Goal: Check status: Check status

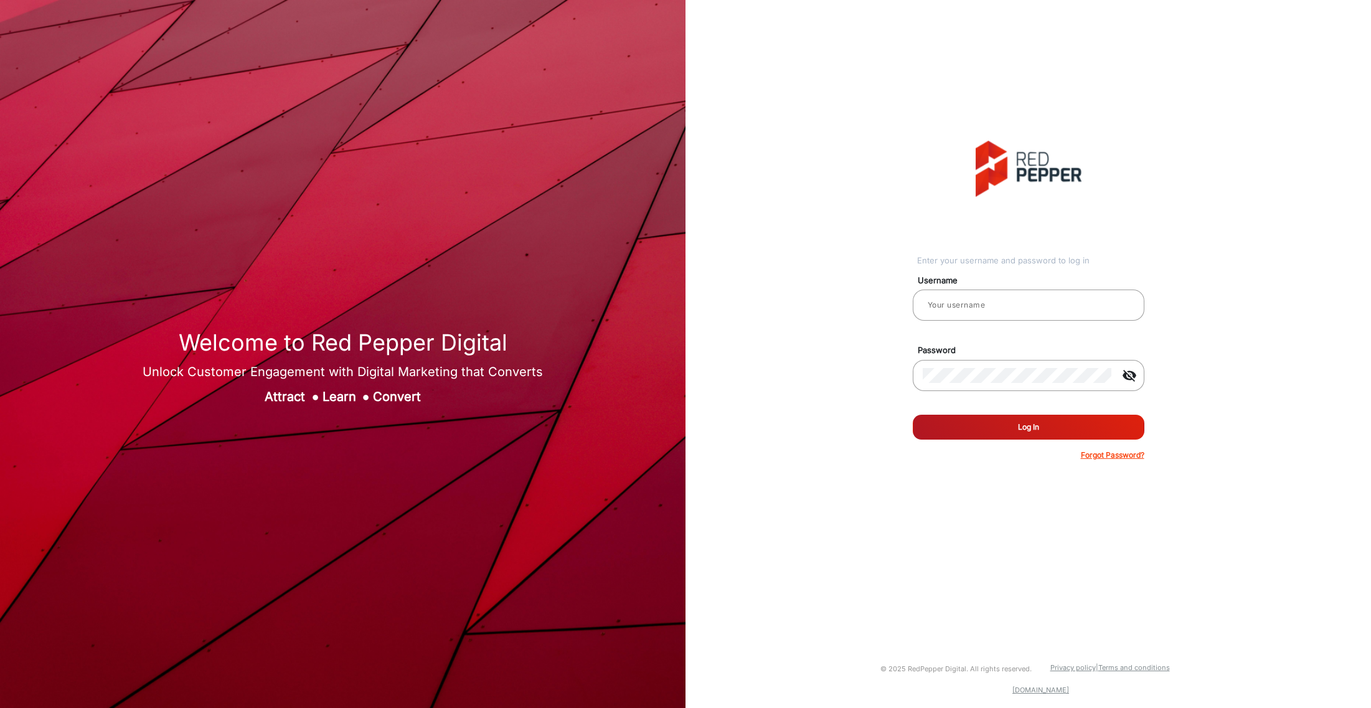
type input "[PERSON_NAME]"
click at [983, 419] on button "Log In" at bounding box center [1029, 427] width 232 height 25
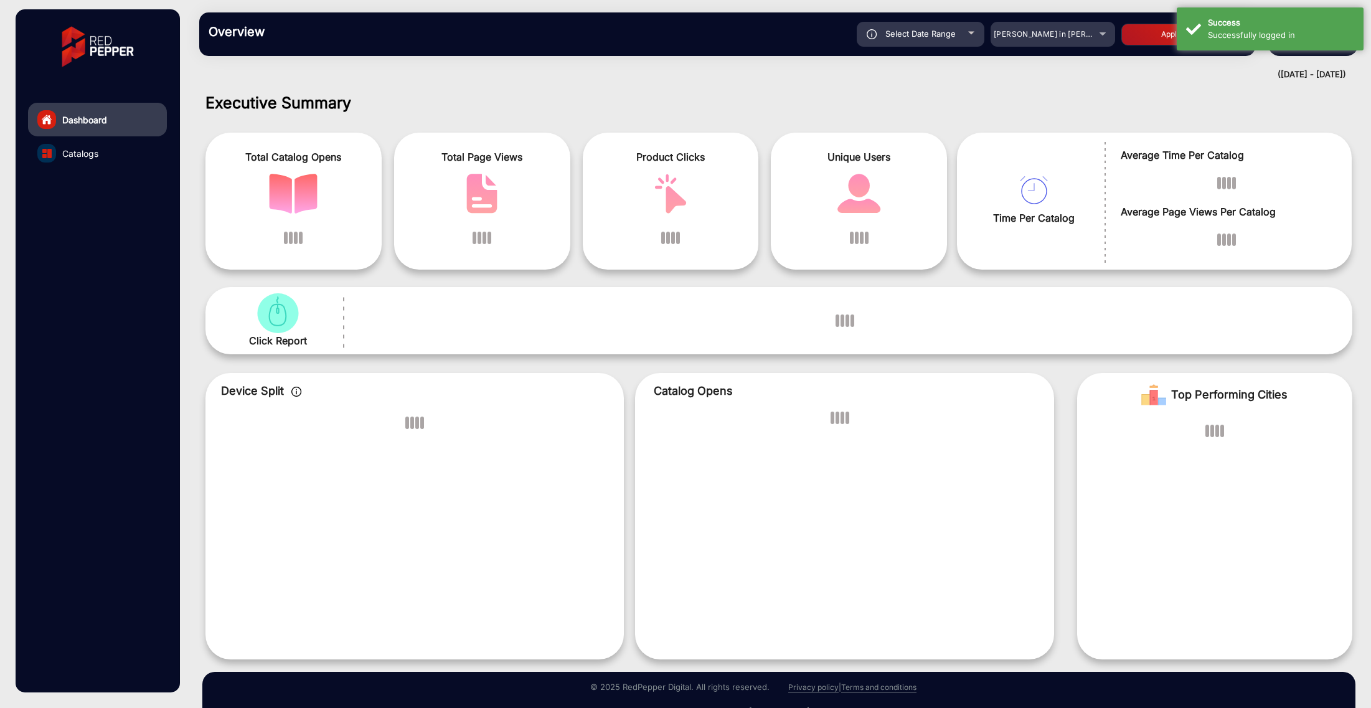
scroll to position [9, 0]
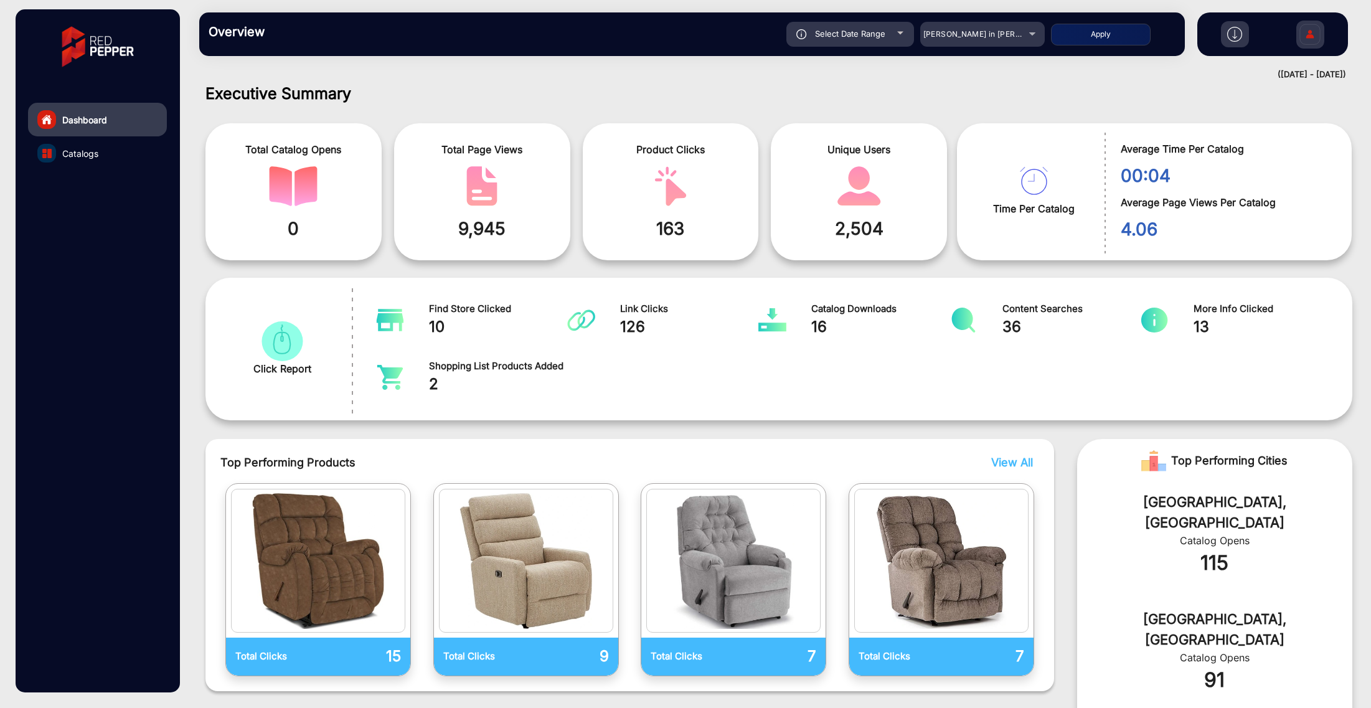
click at [1078, 38] on button "Apply" at bounding box center [1101, 35] width 100 height 22
type input "[DATE]"
click at [1017, 44] on mat-select "[PERSON_NAME] in [PERSON_NAME]" at bounding box center [982, 34] width 125 height 25
click at [1013, 39] on div "[PERSON_NAME] in [PERSON_NAME]" at bounding box center [973, 34] width 100 height 15
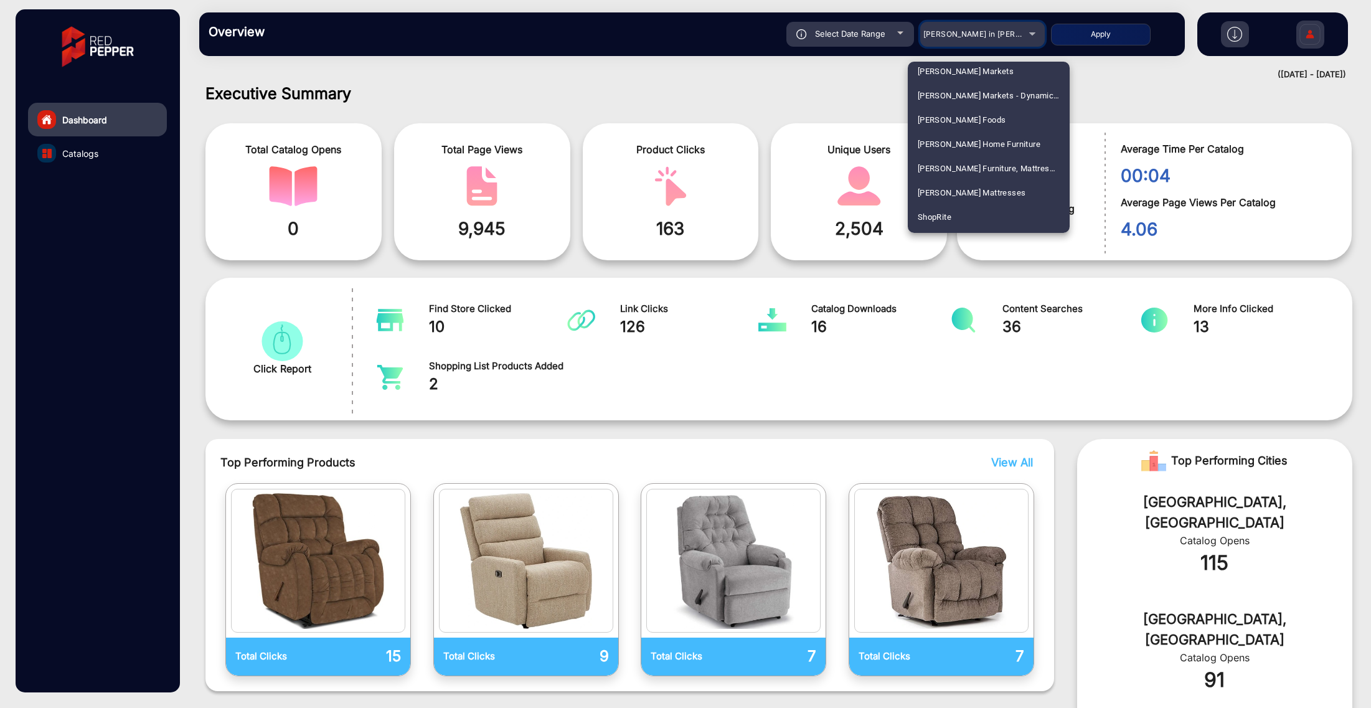
scroll to position [2701, 0]
click at [971, 216] on mat-option "ShopRite" at bounding box center [989, 218] width 162 height 24
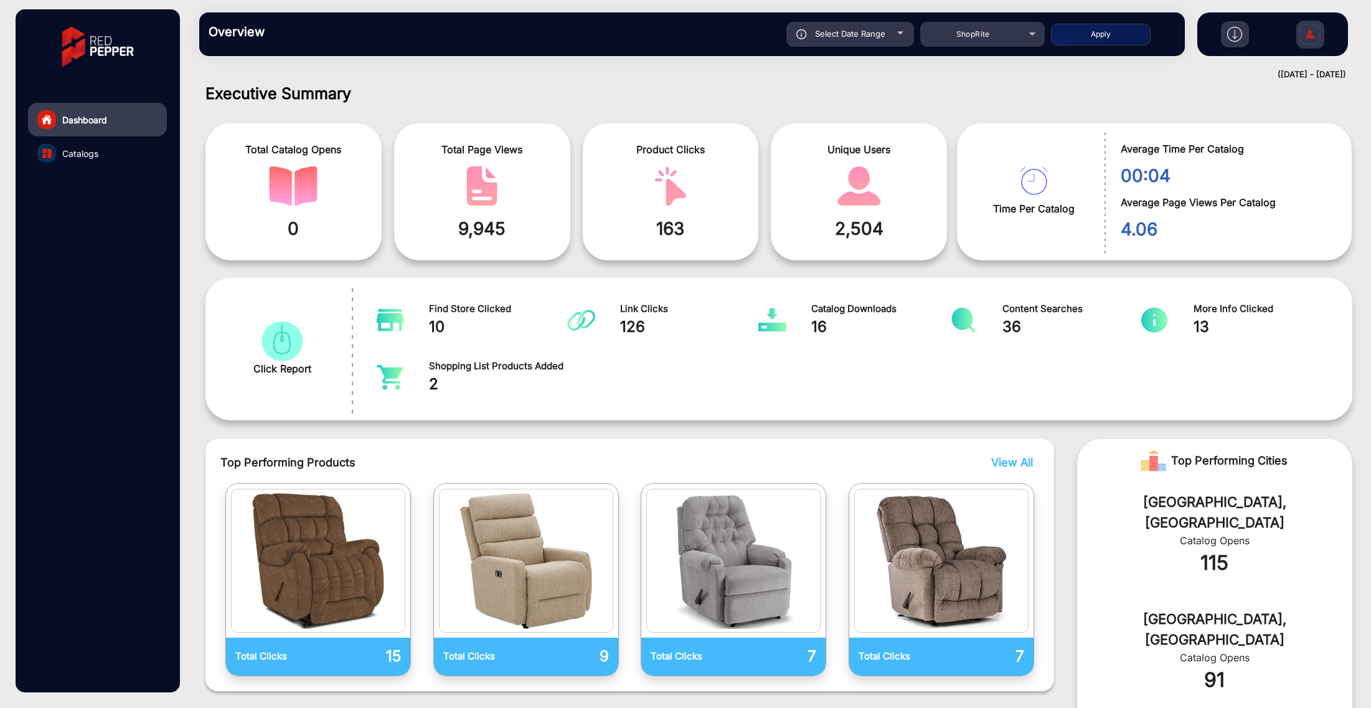
click at [896, 32] on div "Select Date Range" at bounding box center [850, 34] width 128 height 25
type input "[DATE]"
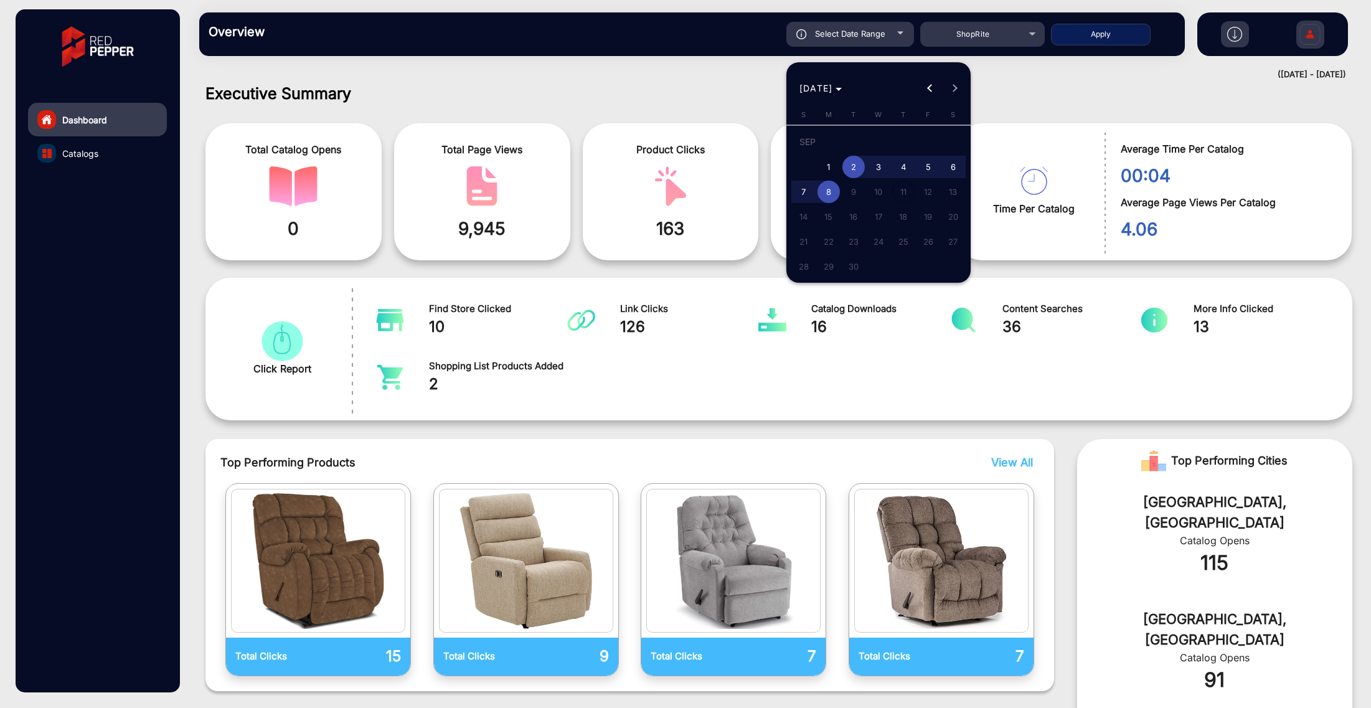
click at [855, 169] on span "2" at bounding box center [853, 167] width 22 height 22
click at [835, 169] on span "1" at bounding box center [828, 167] width 22 height 22
type input "[DATE]"
click at [832, 192] on span "8" at bounding box center [828, 192] width 22 height 22
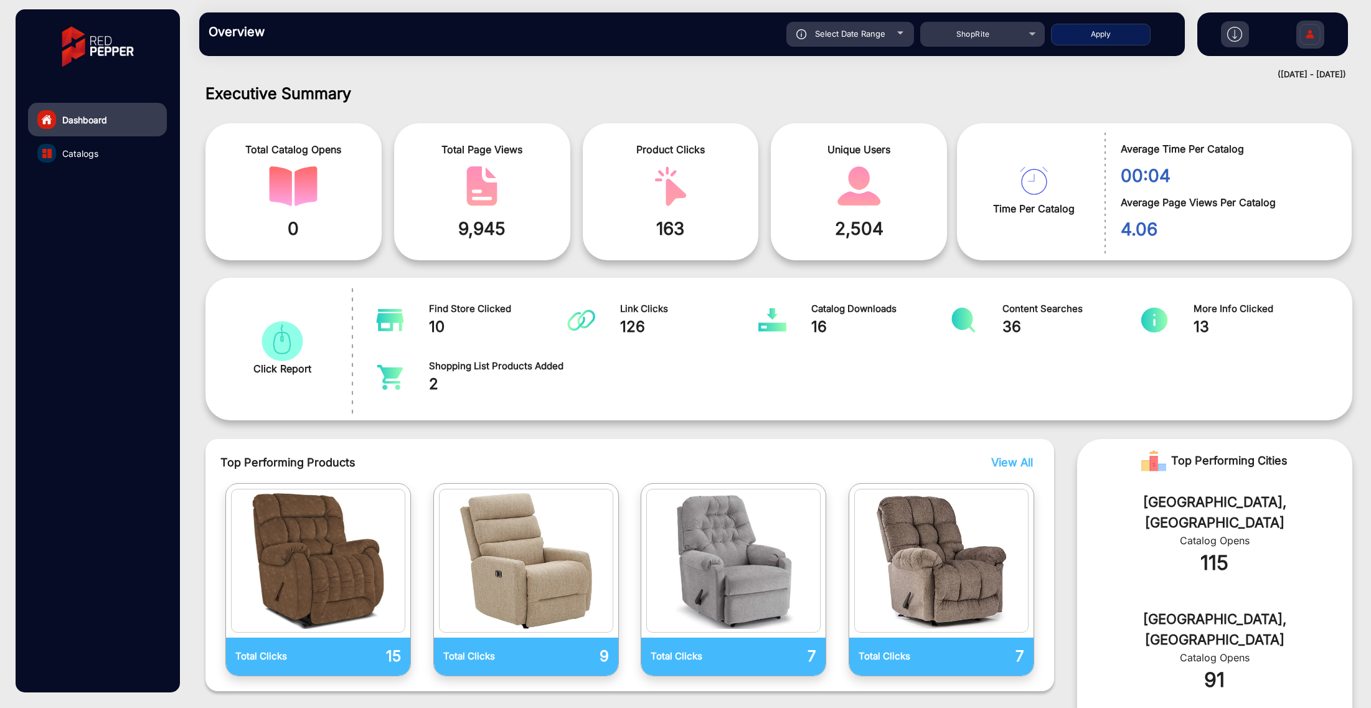
type input "[DATE]"
click at [1117, 32] on button "Apply" at bounding box center [1101, 35] width 100 height 22
type input "[DATE]"
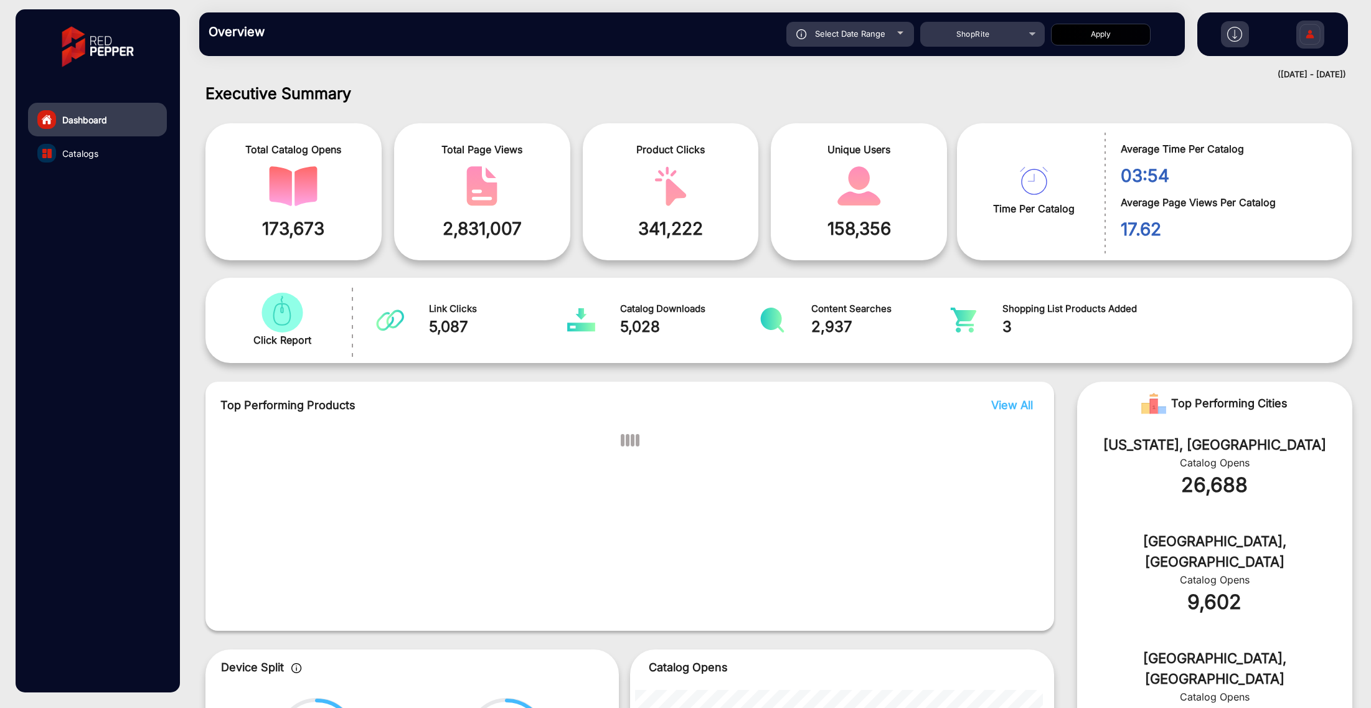
drag, startPoint x: 824, startPoint y: 233, endPoint x: 934, endPoint y: 233, distance: 109.6
click at [934, 233] on span "158,356" at bounding box center [859, 228] width 158 height 26
copy span "158,356"
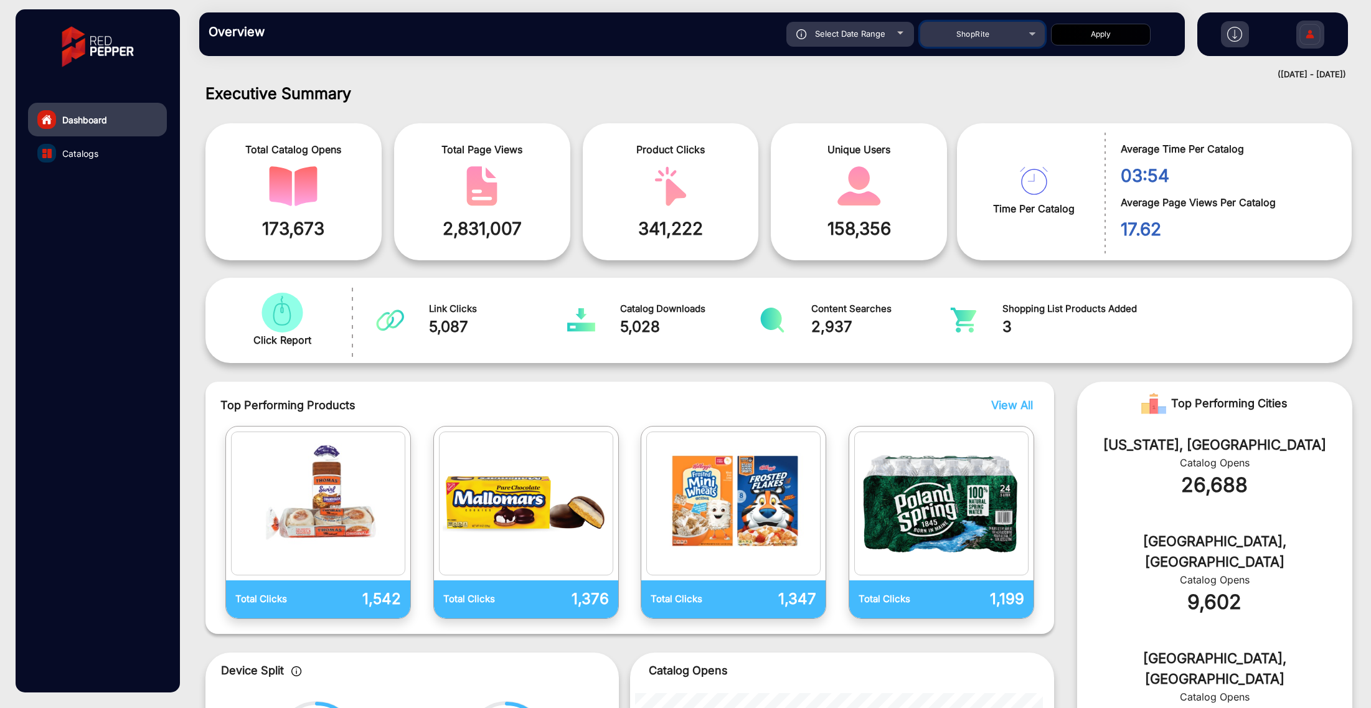
click at [1007, 34] on div "ShopRite" at bounding box center [973, 34] width 100 height 15
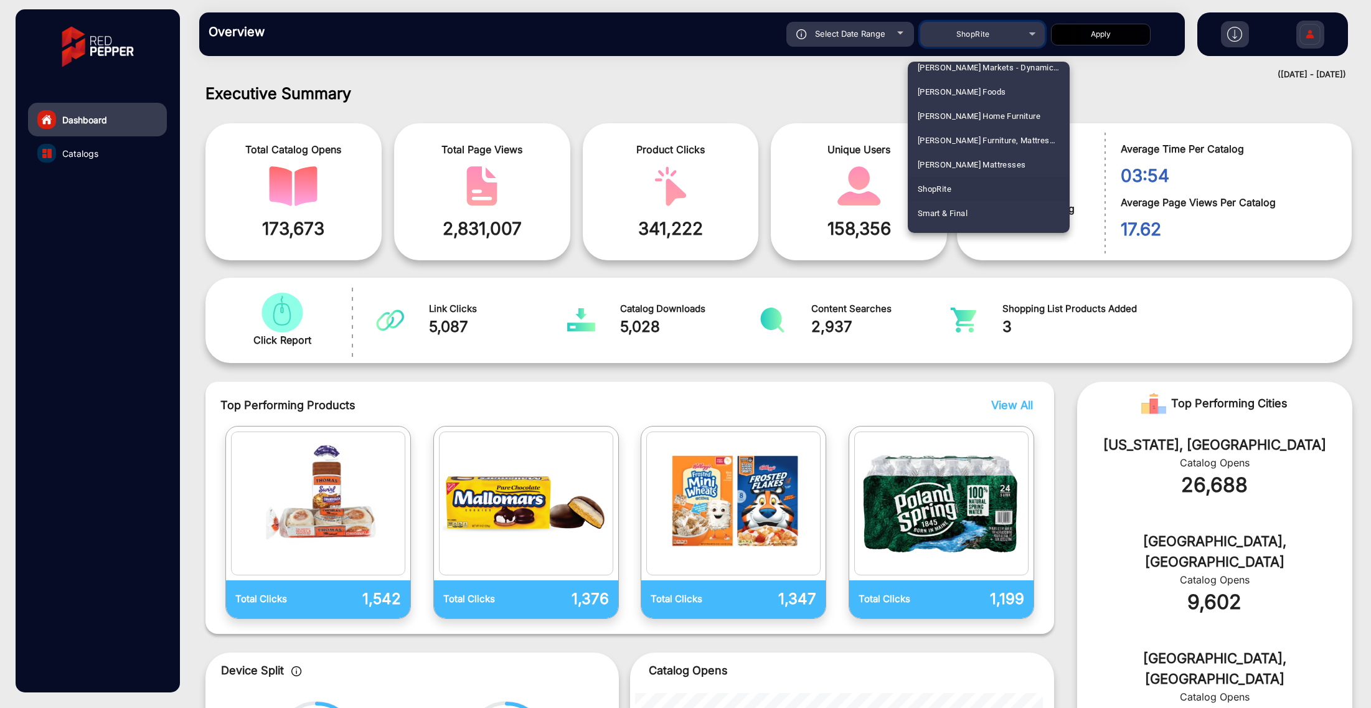
scroll to position [2735, 0]
click at [959, 217] on span "Smart & Final" at bounding box center [943, 209] width 50 height 24
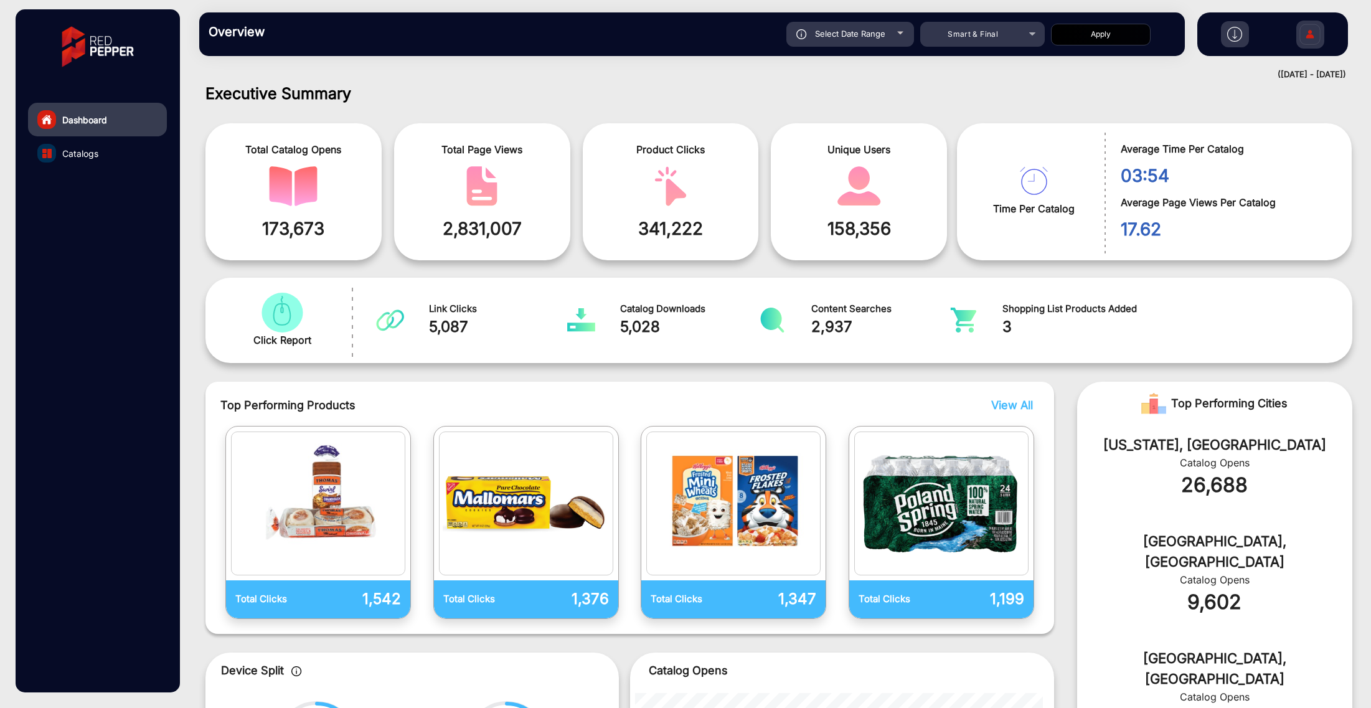
click at [1096, 39] on button "Apply" at bounding box center [1101, 35] width 100 height 22
type input "[DATE]"
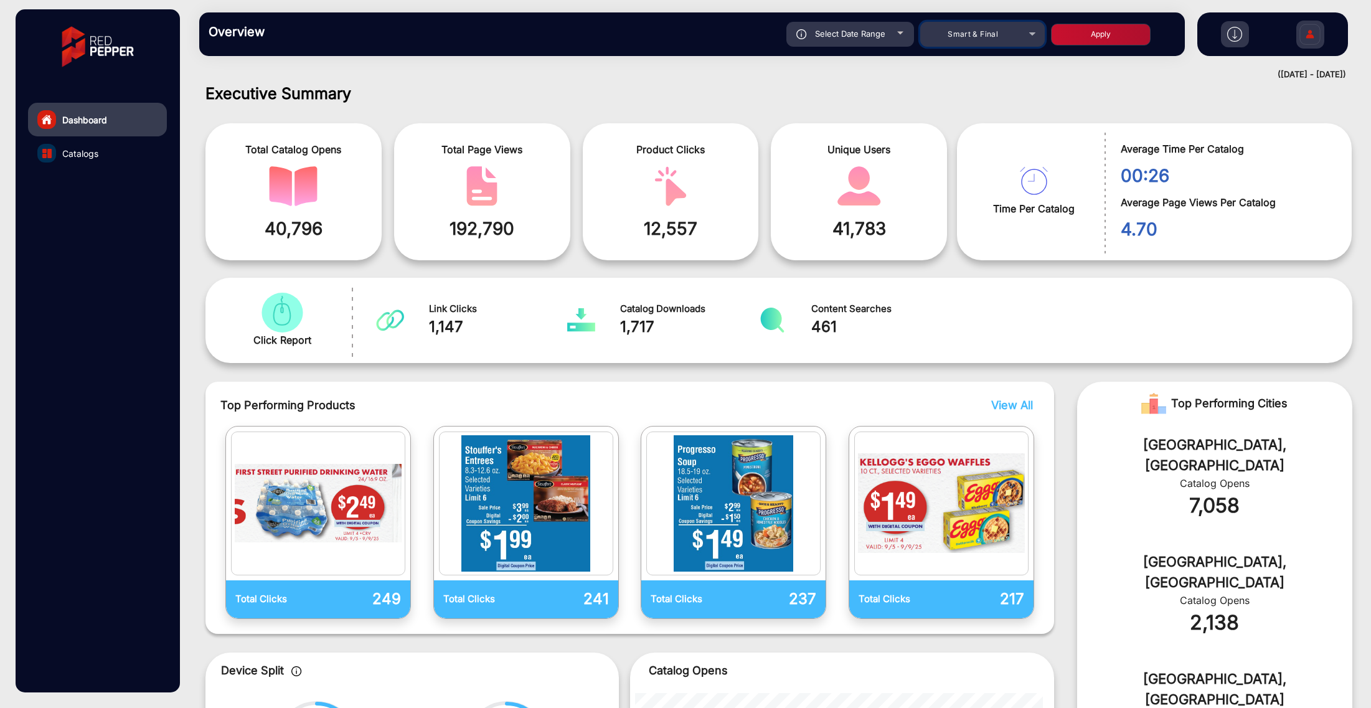
click at [1017, 27] on div "Smart & Final" at bounding box center [973, 34] width 100 height 15
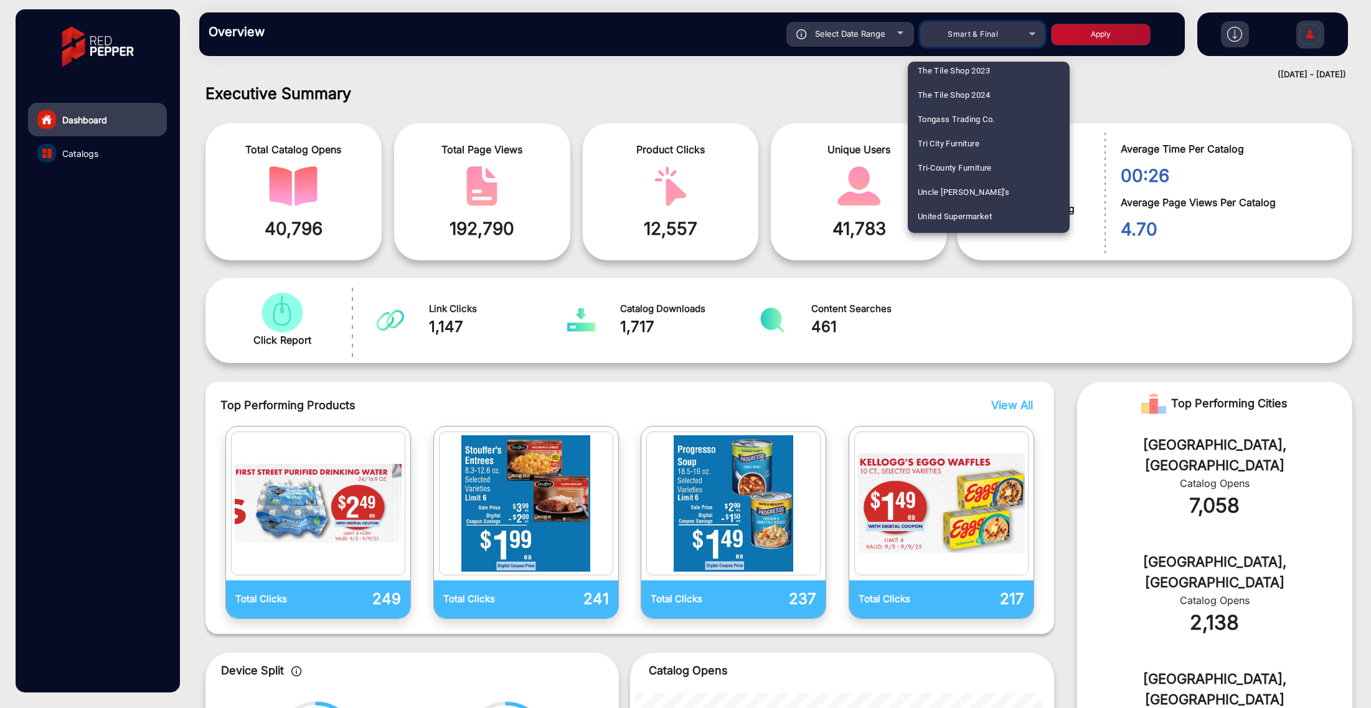
scroll to position [3109, 0]
click at [981, 198] on span "United Supermarket" at bounding box center [955, 199] width 74 height 24
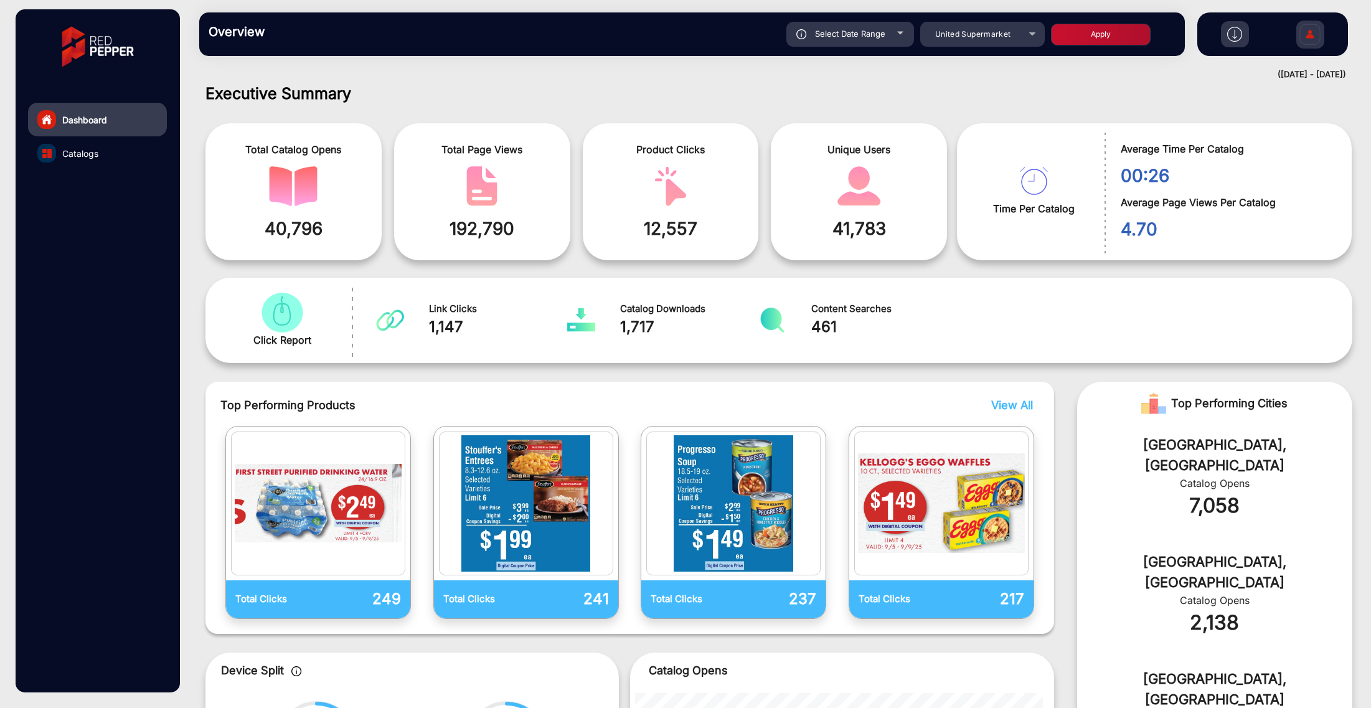
click at [1104, 33] on button "Apply" at bounding box center [1101, 35] width 100 height 22
type input "[DATE]"
